Goal: Task Accomplishment & Management: Manage account settings

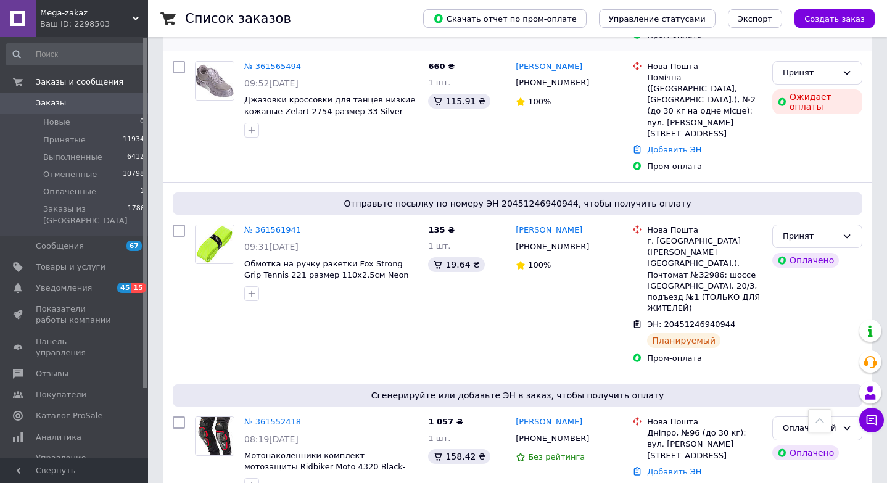
scroll to position [516, 0]
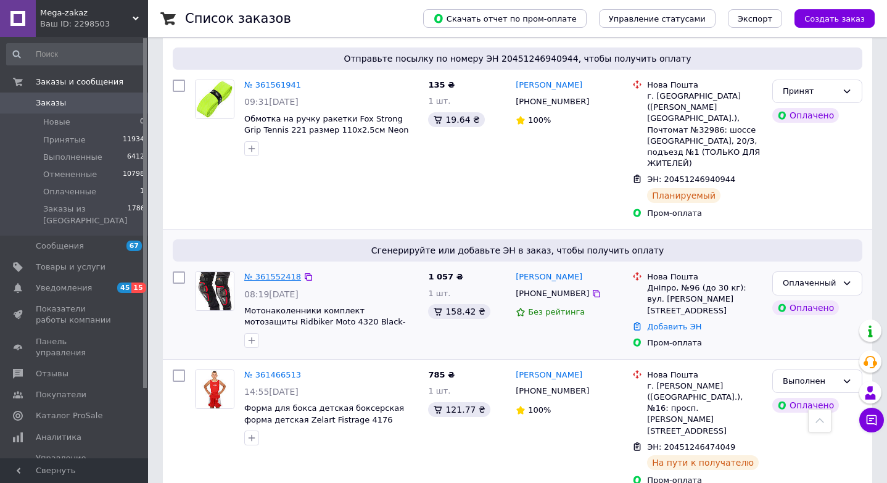
click at [273, 272] on link "№ 361552418" at bounding box center [272, 276] width 57 height 9
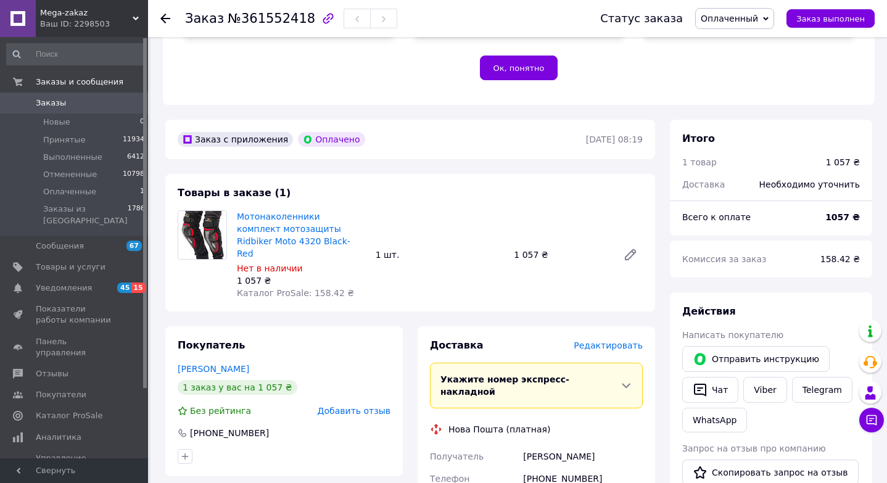
scroll to position [495, 0]
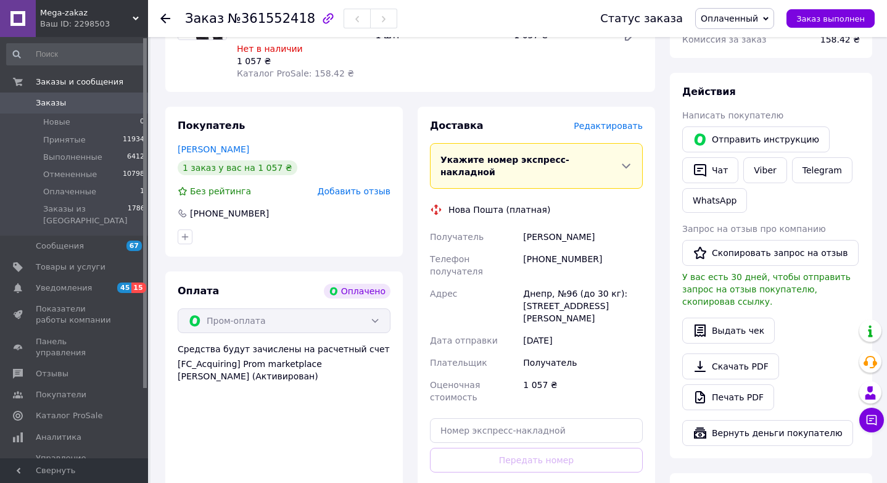
click at [601, 121] on span "Редактировать" at bounding box center [607, 126] width 69 height 10
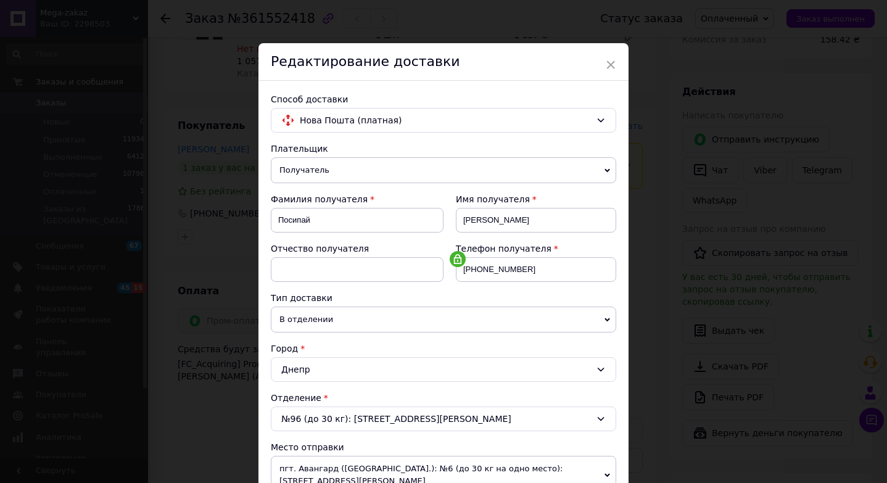
scroll to position [361, 0]
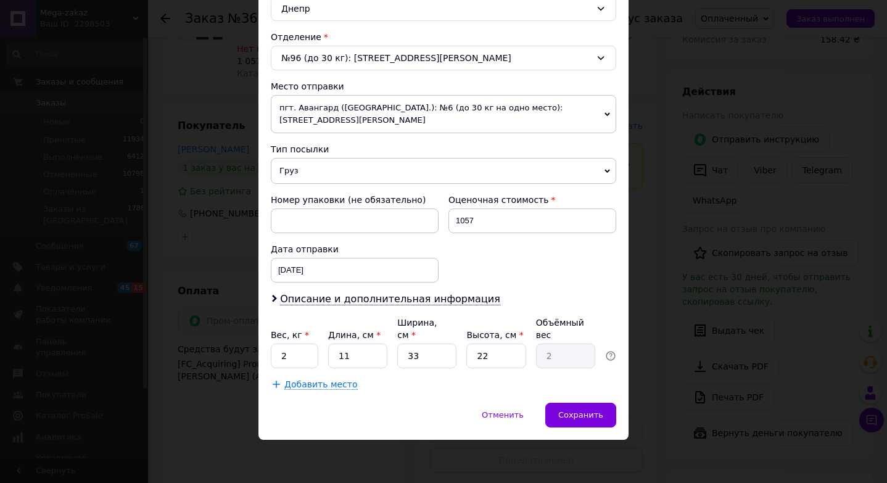
click at [320, 290] on div "Плательщик Получатель Отправитель Фамилия получателя Посипай Имя получателя Вол…" at bounding box center [443, 86] width 345 height 609
click at [315, 305] on span "Описание и дополнительная информация" at bounding box center [390, 299] width 220 height 12
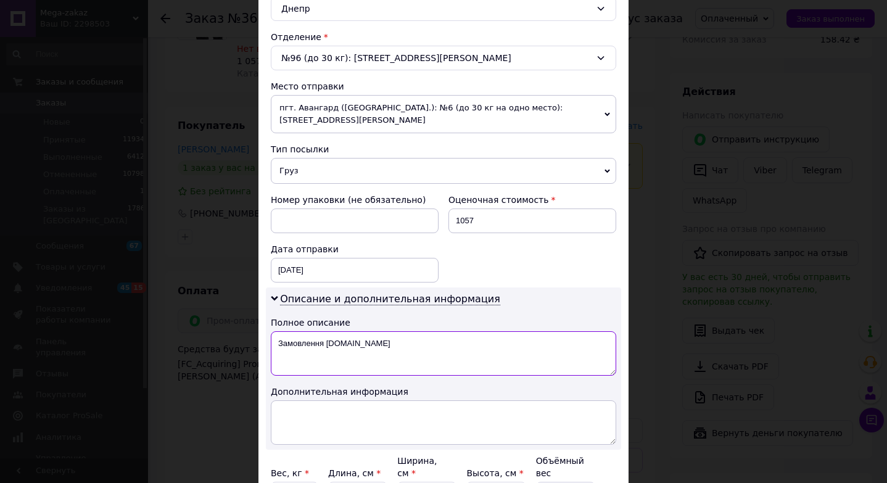
drag, startPoint x: 279, startPoint y: 345, endPoint x: 314, endPoint y: 390, distance: 57.5
click at [314, 390] on div "Описание и дополнительная информация Полное описание Замовлення Prom.ua Дополни…" at bounding box center [443, 368] width 355 height 162
paste textarea "отонаколінники KOL-3 Червоний"
type textarea "Мотонаколінники KOL-3 Червоний"
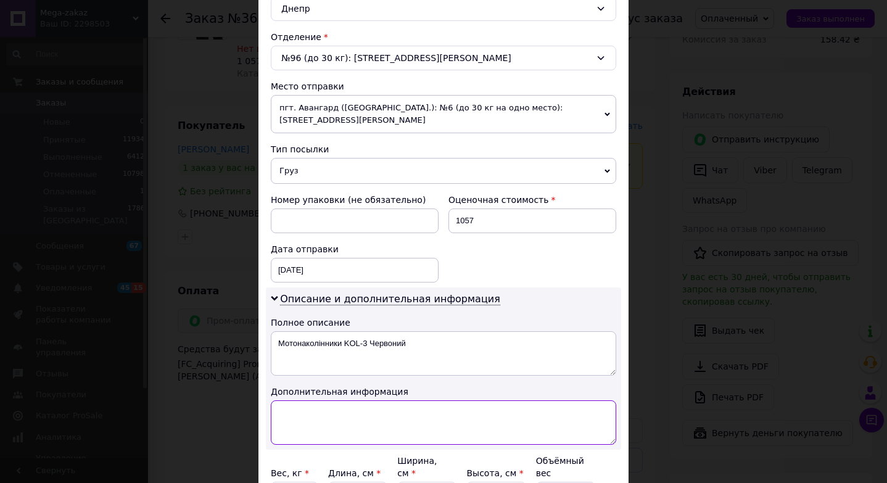
click at [321, 427] on textarea at bounding box center [443, 422] width 345 height 44
paste textarea "Мотонаколінники KOL-3 Червоний"
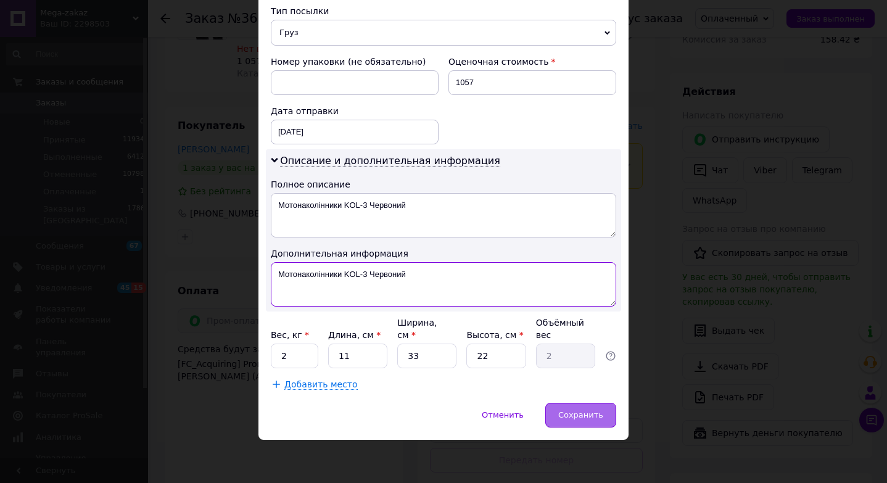
type textarea "Мотонаколінники KOL-3 Червоний"
click at [558, 418] on div "Сохранить" at bounding box center [580, 415] width 71 height 25
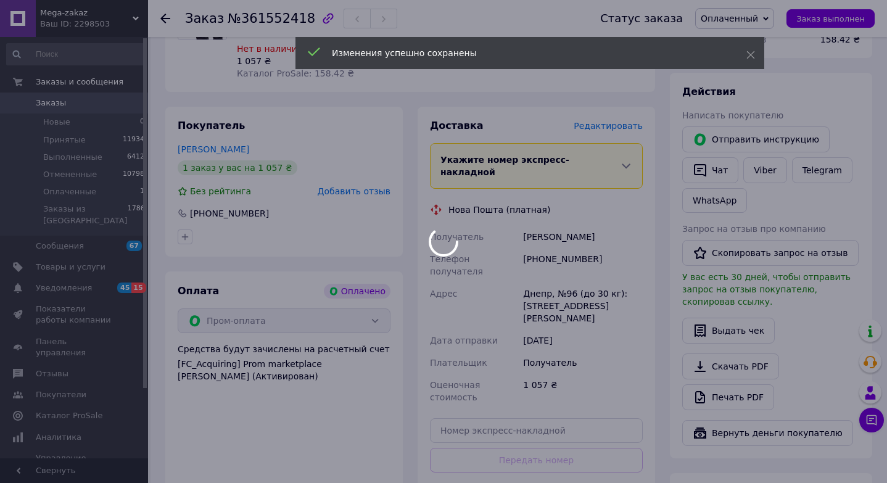
scroll to position [720, 0]
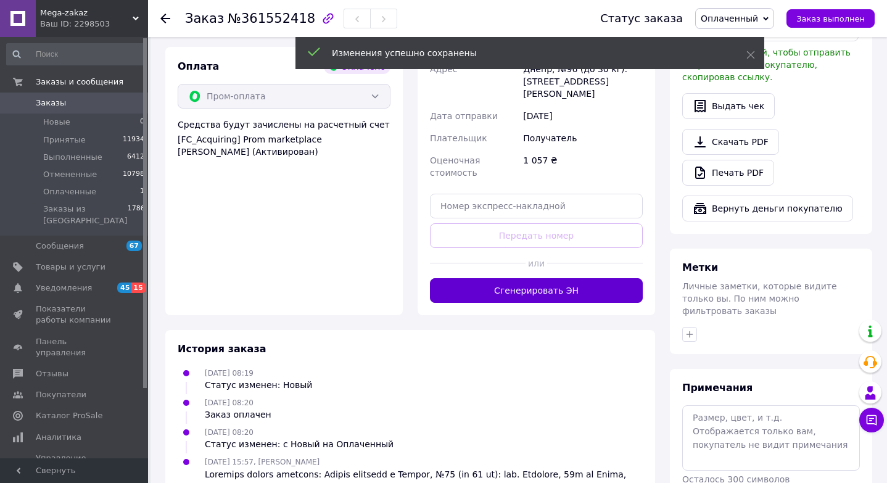
click at [551, 278] on button "Сгенерировать ЭН" at bounding box center [536, 290] width 213 height 25
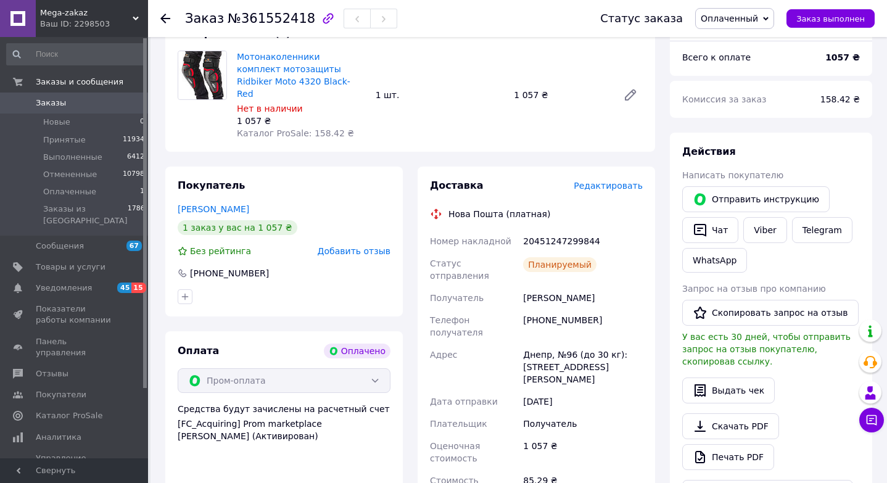
scroll to position [408, 0]
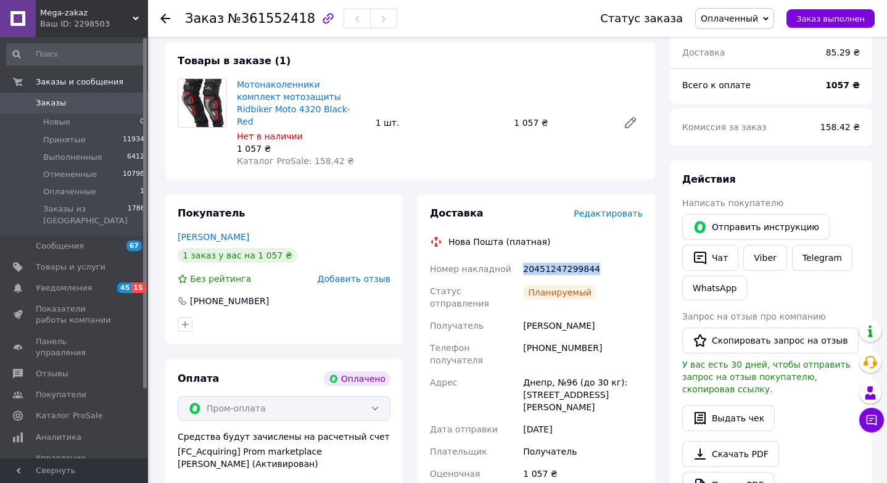
drag, startPoint x: 523, startPoint y: 259, endPoint x: 615, endPoint y: 259, distance: 92.5
click at [615, 259] on div "20451247299844" at bounding box center [582, 269] width 125 height 22
copy div "20451247299844"
click at [732, 15] on span "Оплаченный" at bounding box center [729, 19] width 57 height 10
click at [732, 37] on li "Принят" at bounding box center [735, 43] width 78 height 18
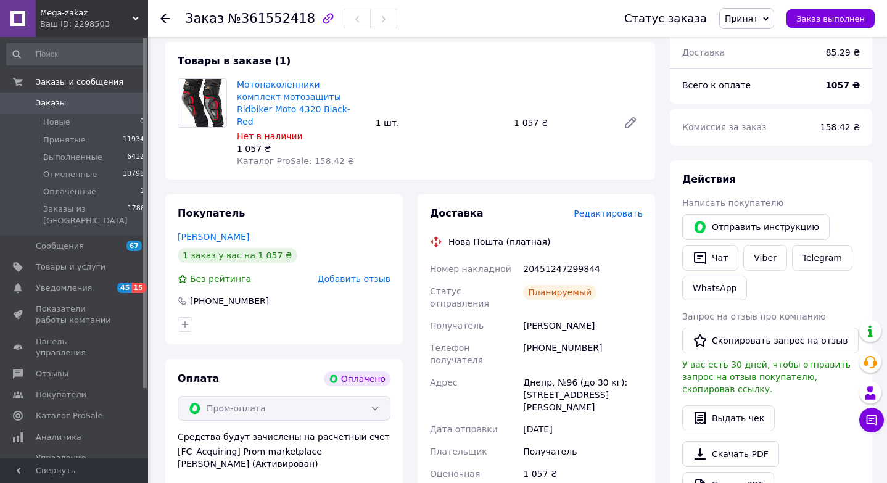
click at [25, 23] on link at bounding box center [18, 18] width 36 height 37
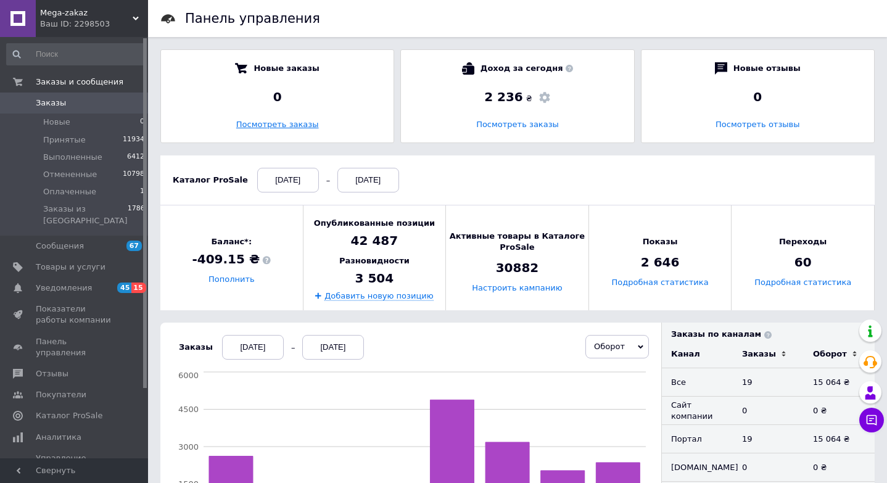
click at [282, 126] on link "Посмотреть заказы" at bounding box center [277, 124] width 83 height 9
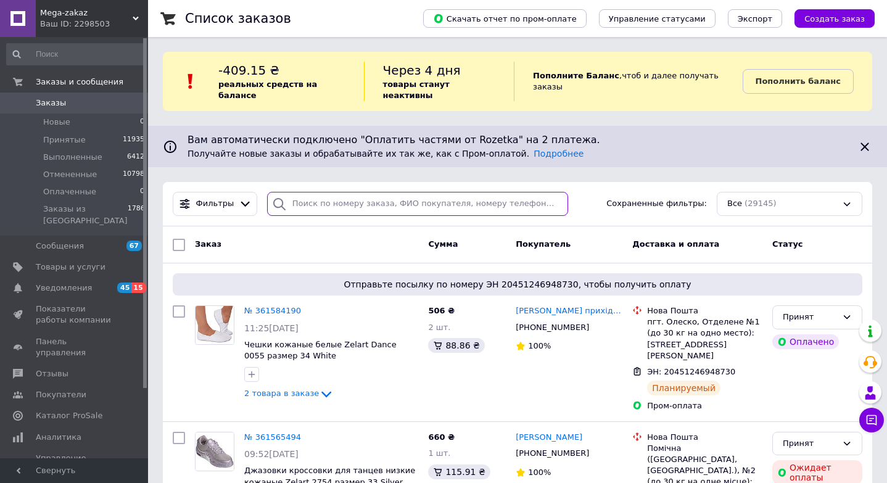
click at [359, 195] on input "search" at bounding box center [417, 204] width 301 height 24
paste input "360927870"
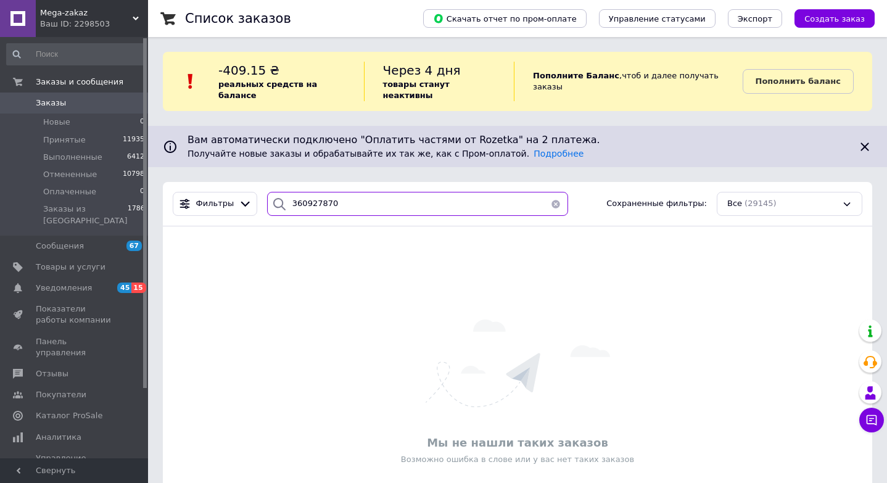
type input "360927870"
click at [30, 14] on link at bounding box center [18, 18] width 36 height 37
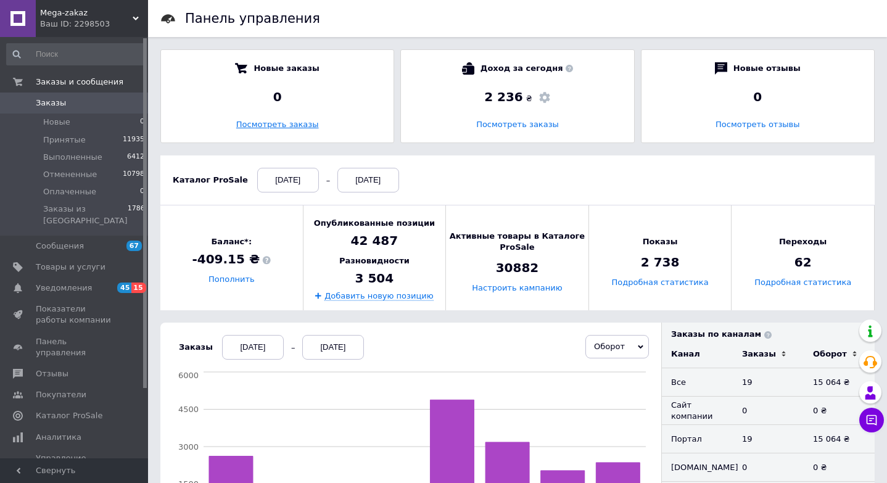
click at [266, 125] on link "Посмотреть заказы" at bounding box center [277, 124] width 83 height 9
